Goal: Task Accomplishment & Management: Manage account settings

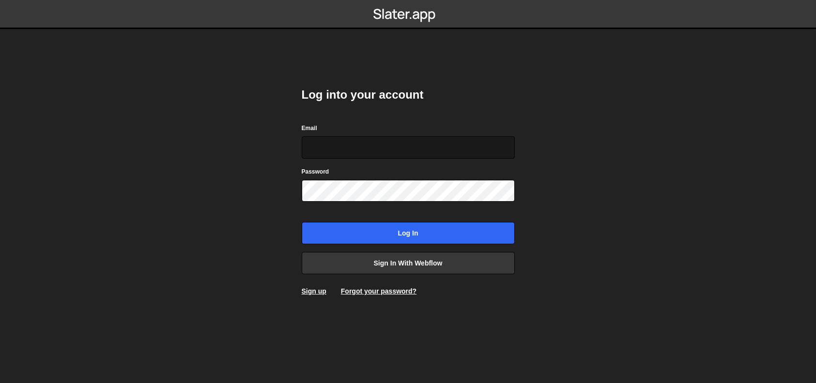
click at [359, 151] on input "Email" at bounding box center [408, 148] width 213 height 22
click at [371, 148] on input "Email" at bounding box center [408, 148] width 213 height 22
click at [321, 290] on link "Sign up" at bounding box center [314, 292] width 25 height 8
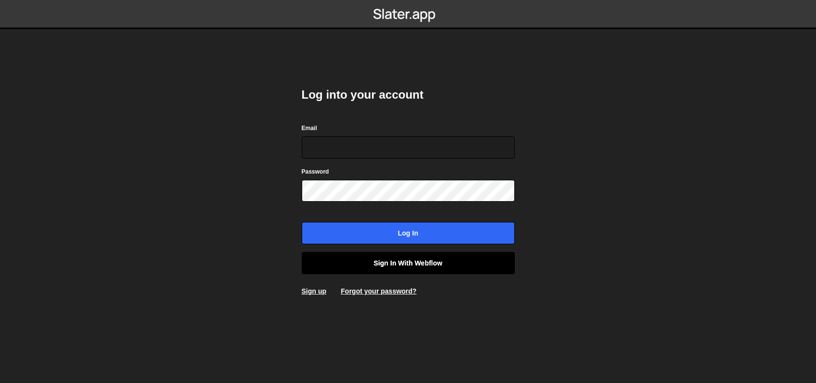
click at [418, 263] on link "Sign in with Webflow" at bounding box center [408, 263] width 213 height 22
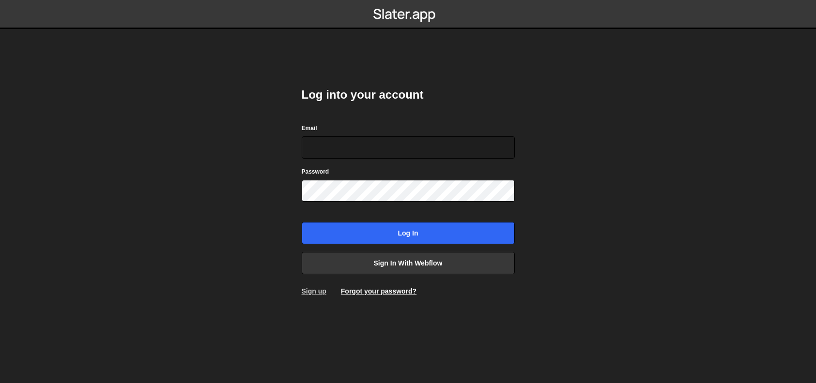
click at [311, 289] on link "Sign up" at bounding box center [314, 292] width 25 height 8
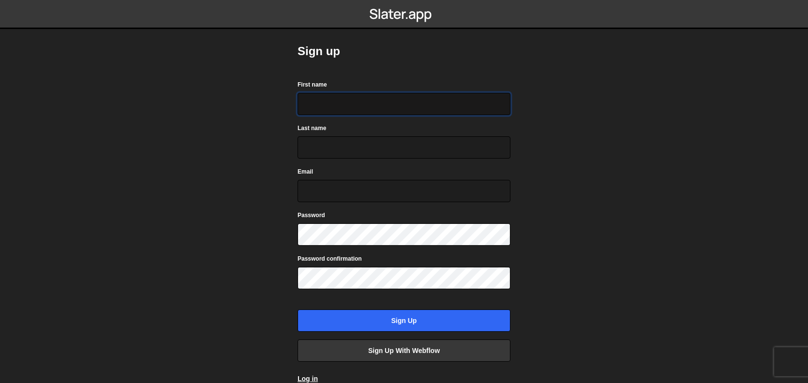
click at [389, 110] on input "First name" at bounding box center [404, 104] width 213 height 22
type input "Abu"
click at [383, 142] on input "Last name" at bounding box center [404, 148] width 213 height 22
type input "Sufian"
click at [339, 188] on input "Email" at bounding box center [404, 191] width 213 height 22
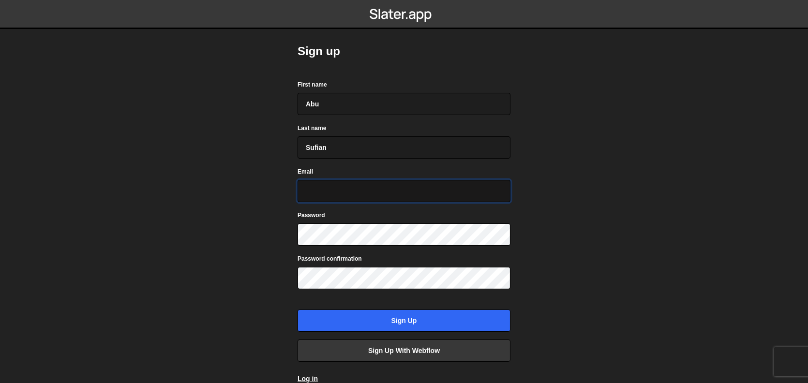
paste input "webpixels007@gmail.com"
drag, startPoint x: 357, startPoint y: 187, endPoint x: 287, endPoint y: 188, distance: 70.7
click at [287, 188] on div "Sign up First name Abu Last name Sufian Email webpixels007@gmail.com Password P…" at bounding box center [404, 213] width 242 height 427
type input "[EMAIL_ADDRESS][DOMAIN_NAME]"
click at [298, 246] on div at bounding box center [298, 246] width 0 height 0
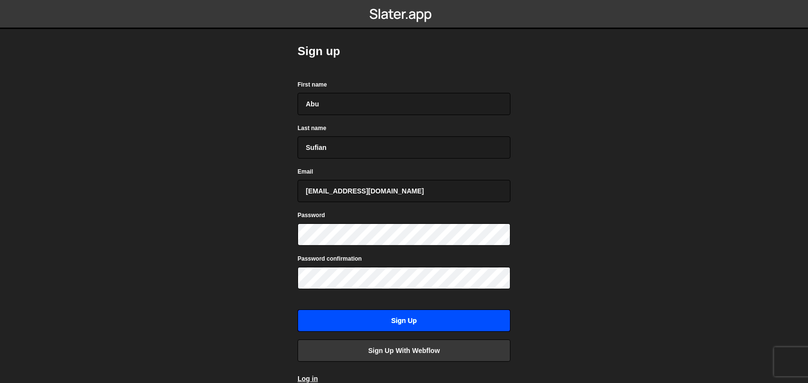
click at [391, 321] on input "Sign up" at bounding box center [404, 321] width 213 height 22
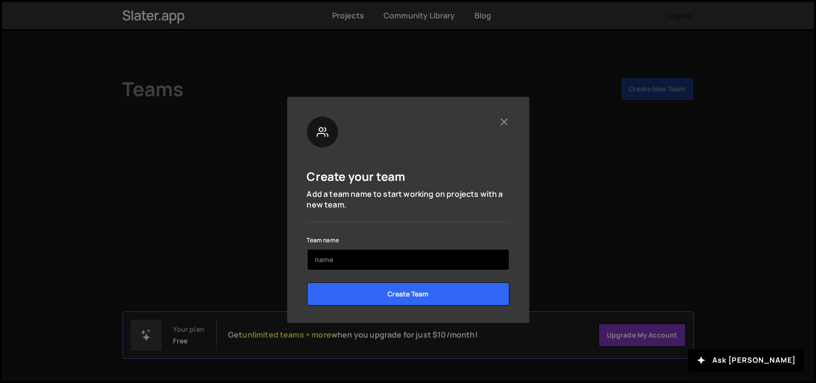
click at [355, 260] on input "text" at bounding box center [408, 259] width 202 height 21
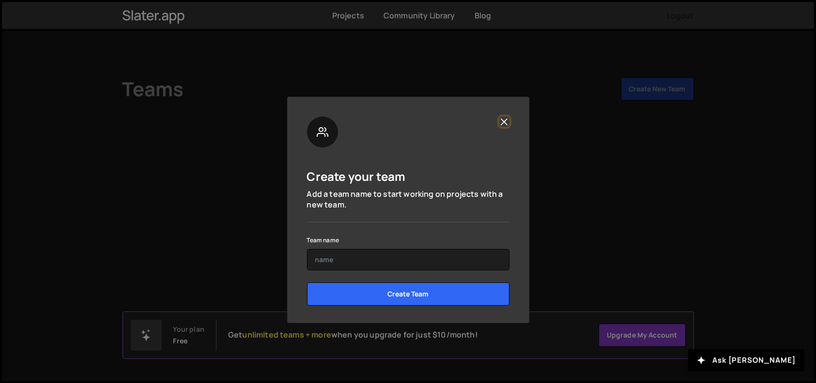
click at [506, 123] on button "Close" at bounding box center [504, 122] width 10 height 10
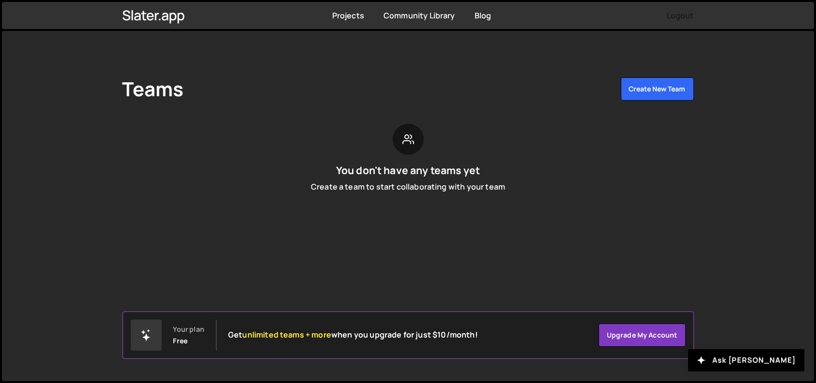
click at [487, 79] on div "Teams Create New Team" at bounding box center [407, 90] width 571 height 27
click at [342, 15] on link "Projects" at bounding box center [348, 15] width 32 height 11
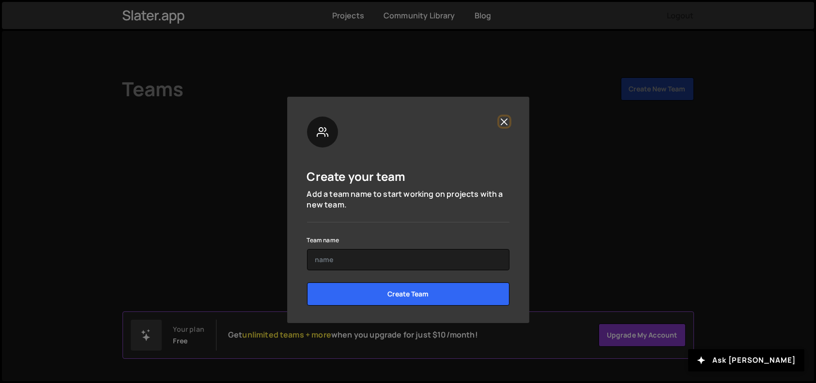
click at [507, 121] on button "Close" at bounding box center [504, 122] width 10 height 10
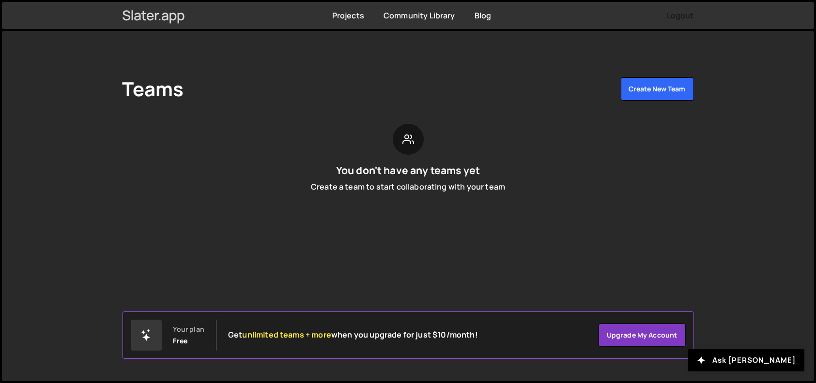
click at [154, 11] on icon at bounding box center [153, 15] width 62 height 16
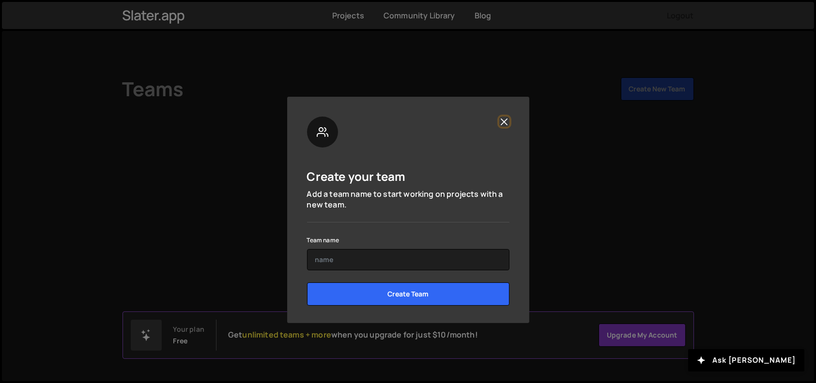
click at [508, 121] on button "Close" at bounding box center [504, 122] width 10 height 10
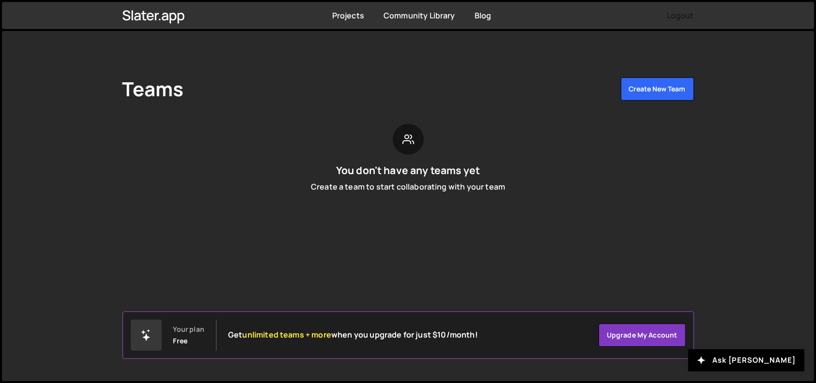
click at [256, 110] on div "Teams Create New Team You don't have any teams yet Create a team to start colla…" at bounding box center [408, 139] width 600 height 216
click at [289, 76] on div "Teams Create New Team You don't have any teams yet Create a team to start colla…" at bounding box center [408, 139] width 600 height 216
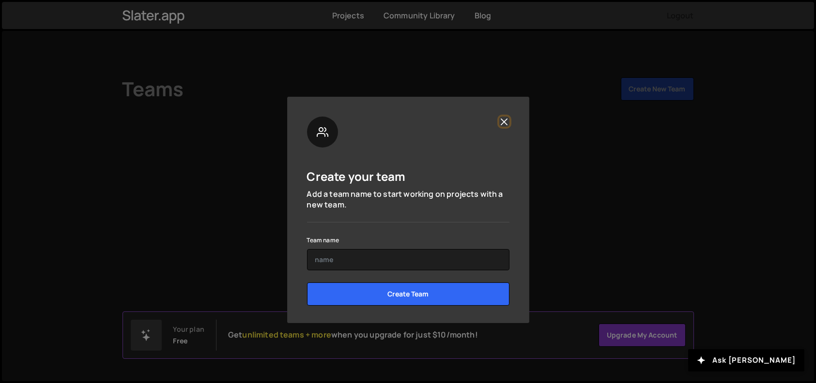
click at [501, 120] on button "Close" at bounding box center [504, 122] width 10 height 10
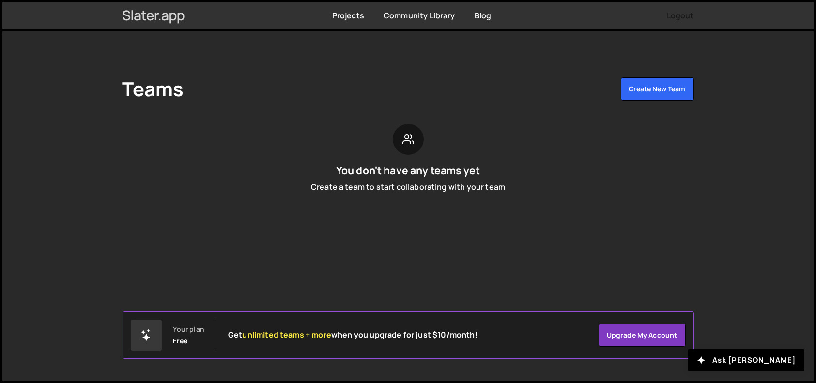
click at [157, 13] on icon at bounding box center [156, 16] width 4 height 7
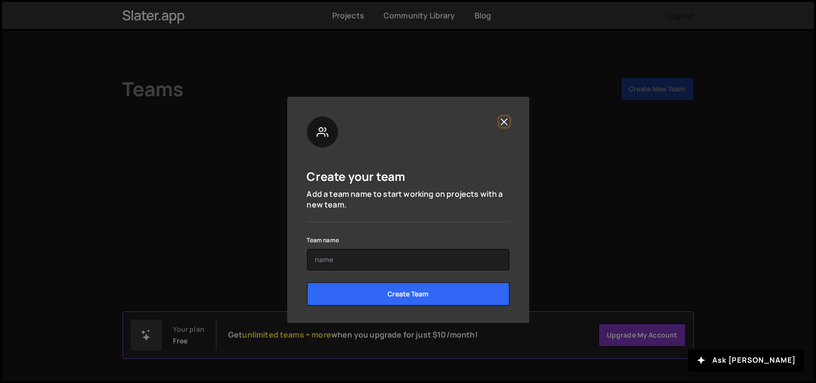
click at [505, 120] on button "Close" at bounding box center [504, 122] width 10 height 10
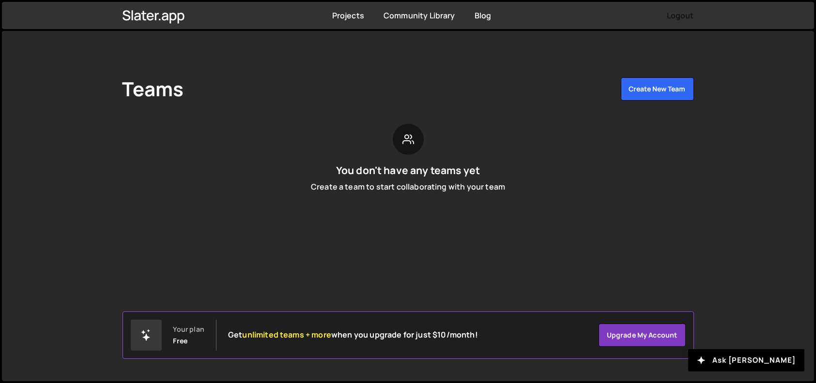
click at [676, 16] on button "Logout" at bounding box center [680, 15] width 27 height 17
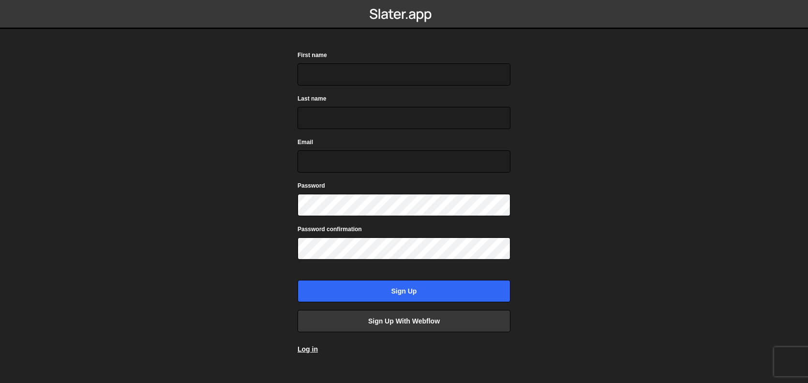
scroll to position [43, 0]
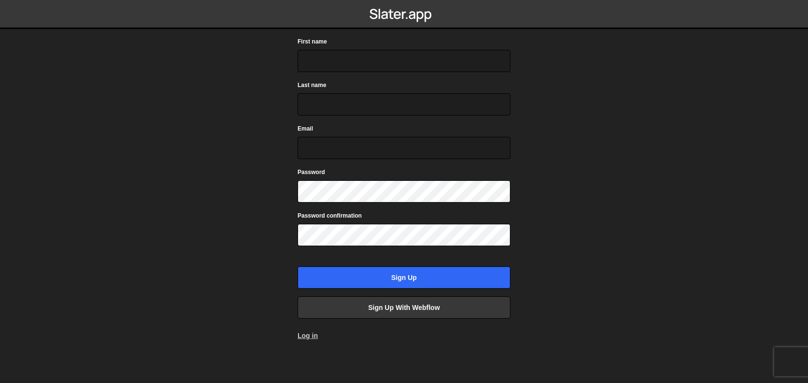
click at [310, 334] on link "Log in" at bounding box center [308, 336] width 20 height 8
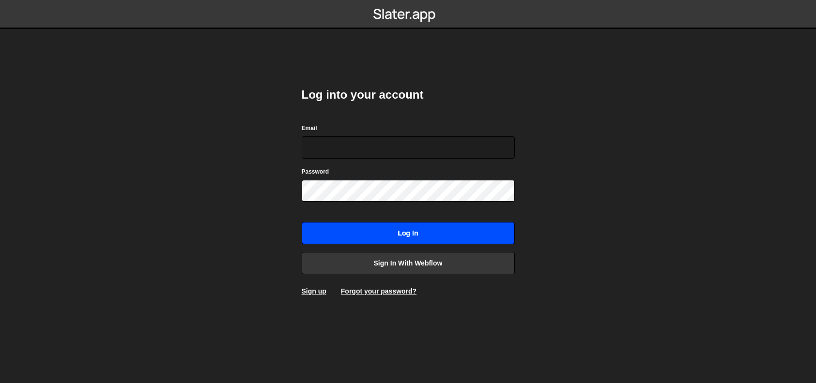
type input "[EMAIL_ADDRESS][DOMAIN_NAME]"
click at [415, 236] on input "Log in" at bounding box center [408, 233] width 213 height 22
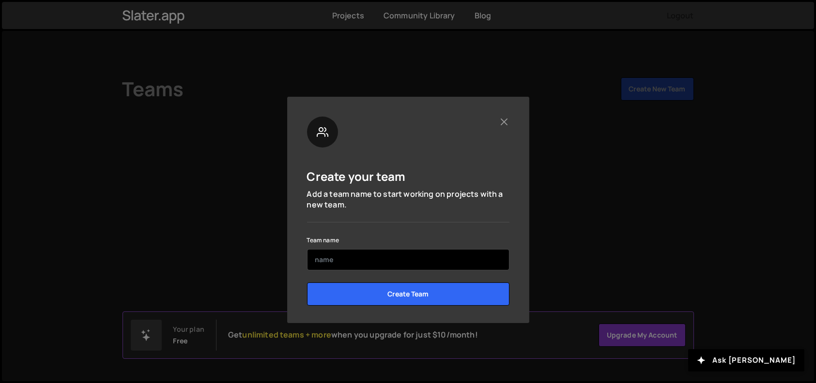
click at [370, 254] on input "text" at bounding box center [408, 259] width 202 height 21
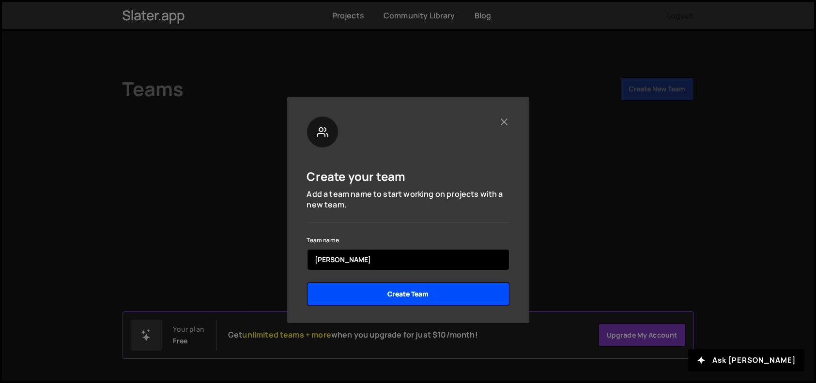
type input "[PERSON_NAME]"
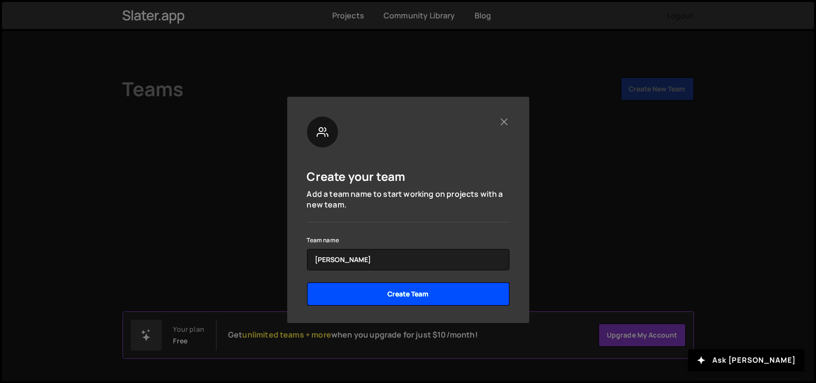
click at [401, 287] on input "Create Team" at bounding box center [408, 294] width 202 height 23
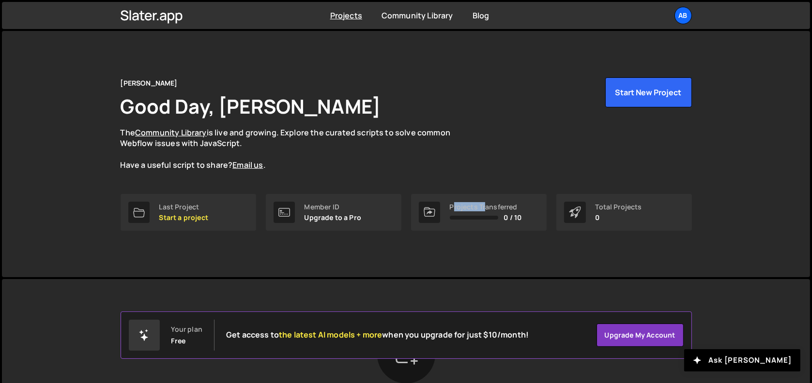
drag, startPoint x: 453, startPoint y: 211, endPoint x: 487, endPoint y: 211, distance: 33.9
click at [487, 211] on div "Projects Transferred" at bounding box center [486, 207] width 72 height 8
click at [524, 163] on div "[PERSON_NAME] Good Day, [PERSON_NAME] The Community Library is live and growing…" at bounding box center [406, 123] width 571 height 93
click at [203, 216] on p "Start a project" at bounding box center [183, 218] width 49 height 8
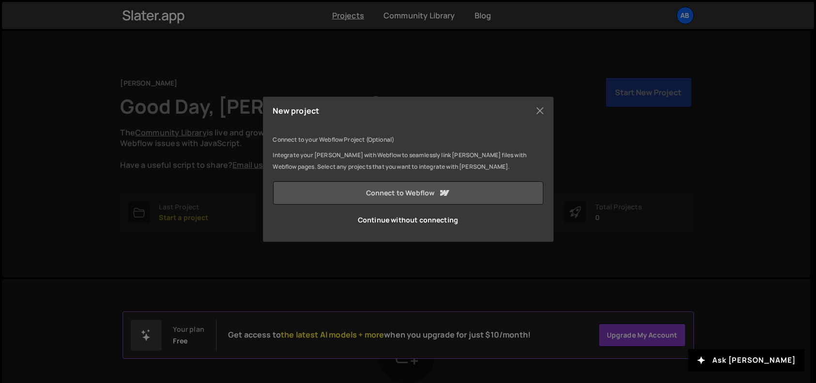
click at [408, 189] on link "Connect to Webflow" at bounding box center [408, 193] width 270 height 23
